Goal: Information Seeking & Learning: Learn about a topic

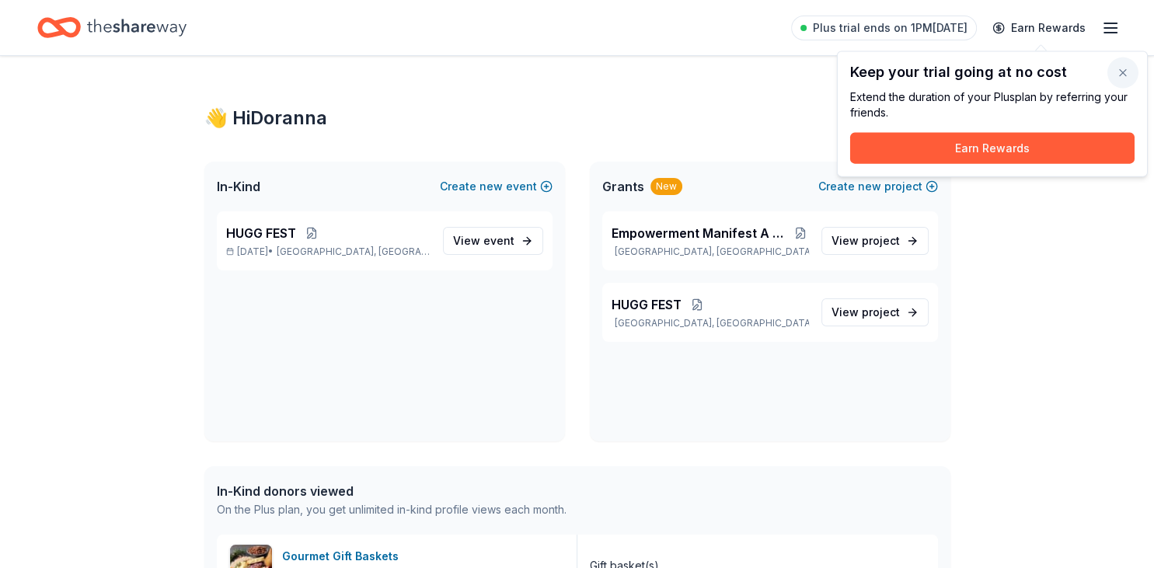
click at [1132, 75] on button "button" at bounding box center [1123, 73] width 31 height 31
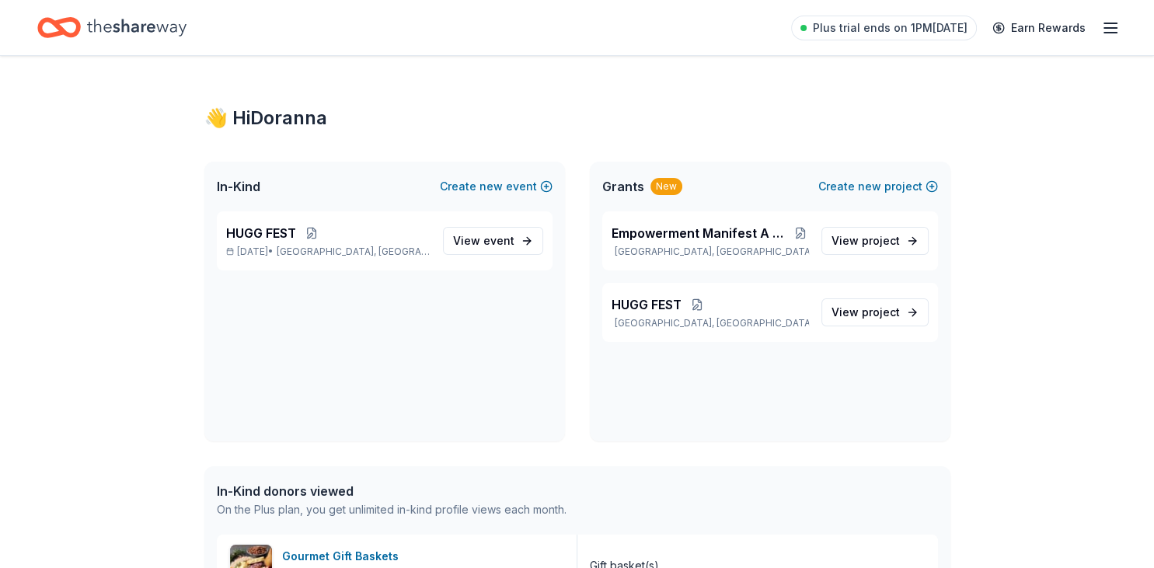
click at [1115, 33] on icon "button" at bounding box center [1111, 28] width 19 height 19
click at [857, 32] on span "Plus trial ends on 1PM[DATE]" at bounding box center [890, 28] width 155 height 19
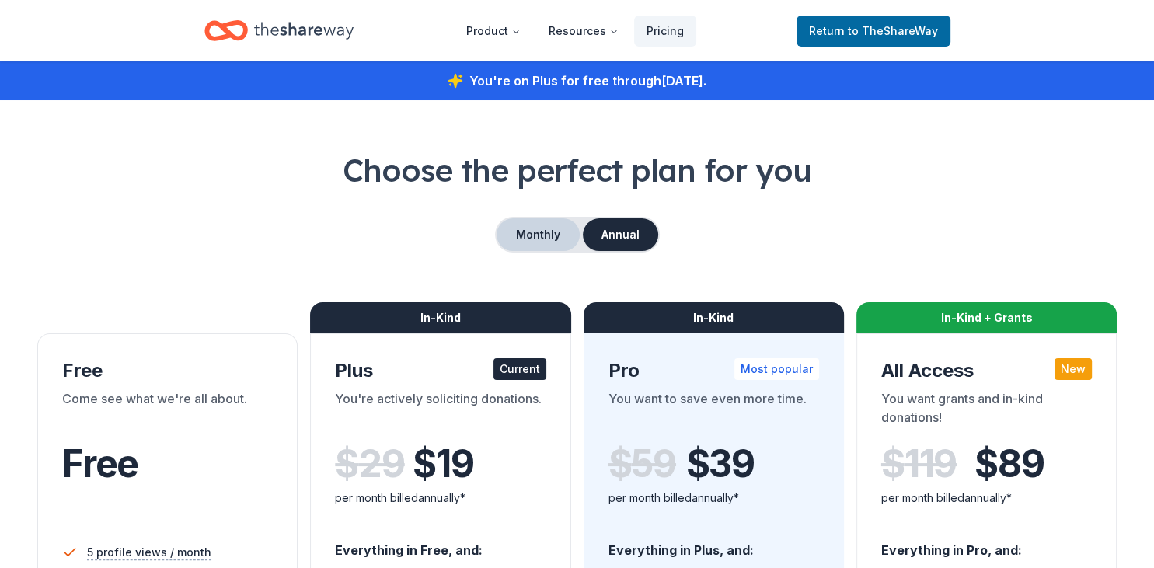
click at [569, 235] on button "Monthly" at bounding box center [538, 234] width 83 height 33
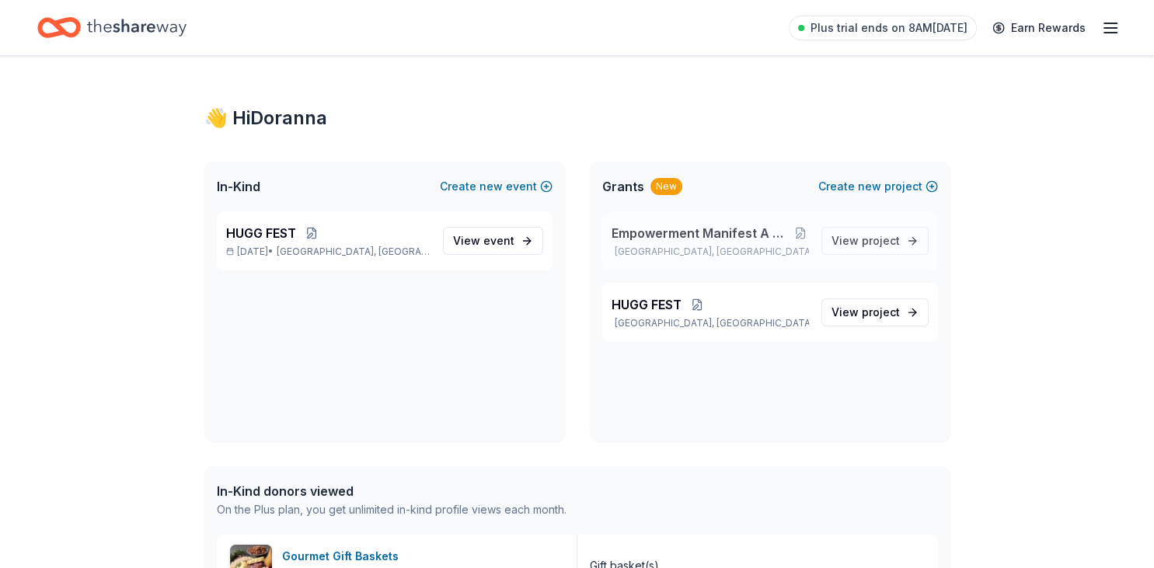
click at [760, 229] on span "Empowerment Manifest A Deliverance Foundation, Inc." at bounding box center [702, 233] width 180 height 19
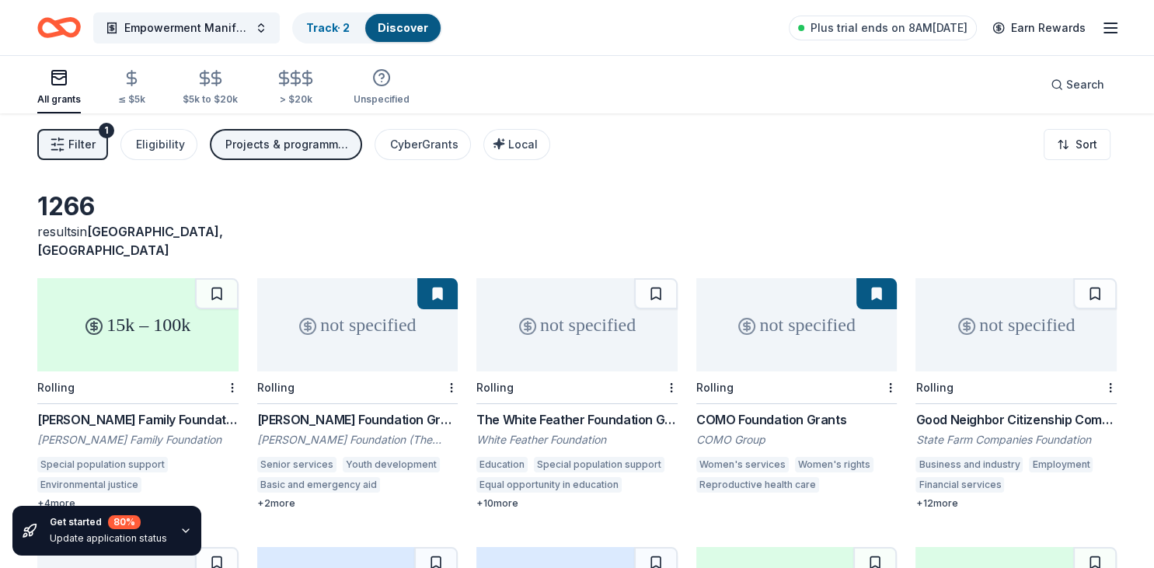
click at [990, 410] on div "Good Neighbor Citizenship Company Grants" at bounding box center [1016, 419] width 201 height 19
